Goal: Task Accomplishment & Management: Complete application form

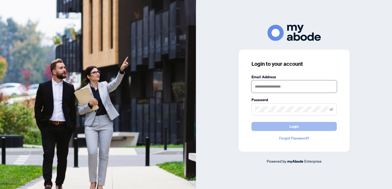
type input "**********"
click at [283, 129] on button "Login" at bounding box center [294, 126] width 85 height 9
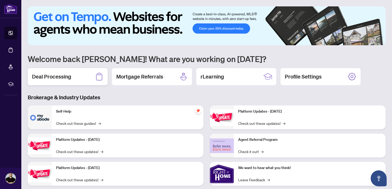
click at [67, 74] on h2 "Deal Processing" at bounding box center [51, 76] width 39 height 7
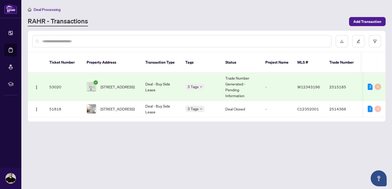
click at [209, 84] on div "3 Tags" at bounding box center [200, 87] width 31 height 6
click at [203, 73] on td "3 Tags" at bounding box center [201, 87] width 40 height 28
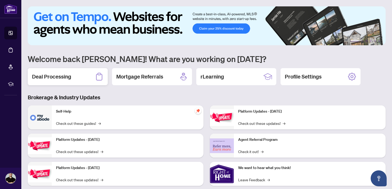
click at [82, 75] on div "Deal Processing" at bounding box center [68, 76] width 80 height 17
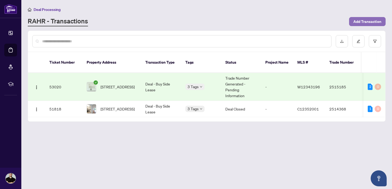
click at [357, 20] on span "Add Transaction" at bounding box center [368, 21] width 28 height 9
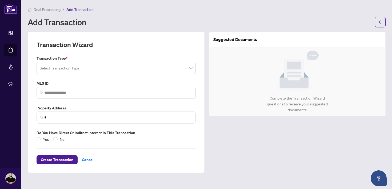
click at [102, 70] on input "search" at bounding box center [114, 69] width 148 height 12
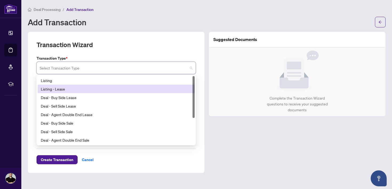
click at [76, 92] on div "Listing - Lease" at bounding box center [116, 89] width 151 height 6
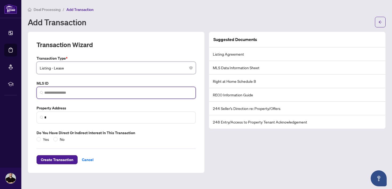
click at [81, 90] on input "search" at bounding box center [118, 93] width 148 height 6
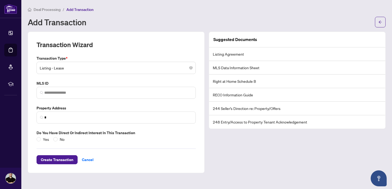
click at [239, 68] on li "MLS Data Information Sheet" at bounding box center [297, 68] width 176 height 14
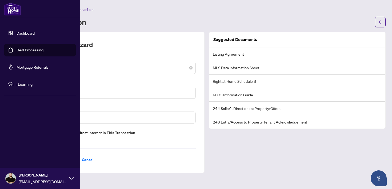
click at [17, 31] on link "Dashboard" at bounding box center [26, 33] width 18 height 5
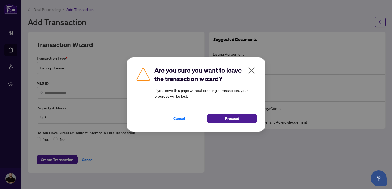
click at [254, 67] on icon "close" at bounding box center [251, 70] width 9 height 9
